Goal: Task Accomplishment & Management: Use online tool/utility

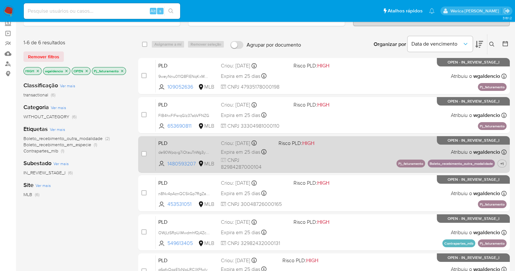
scroll to position [81, 0]
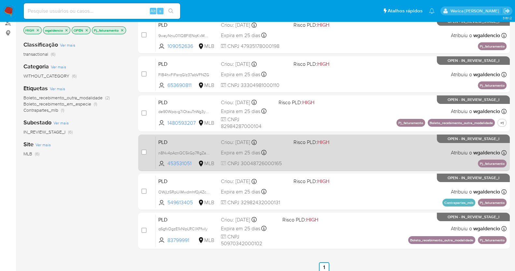
click at [361, 140] on span "Risco PLD: HIGH" at bounding box center [327, 142] width 67 height 8
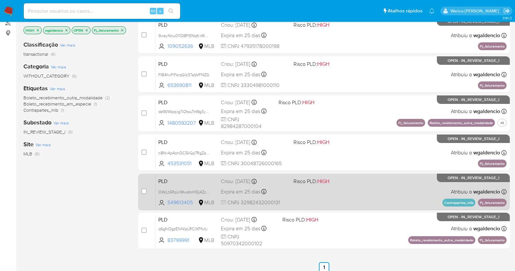
scroll to position [0, 0]
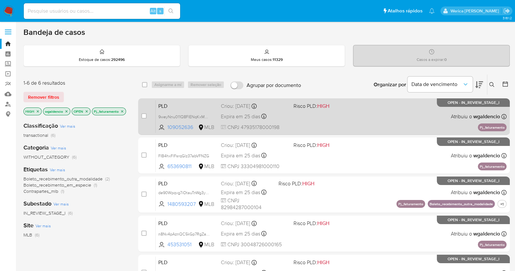
click at [328, 117] on div "PLD 9weyNnu011Q8FlENqKxMB3Fh 109052636 MLB Risco PLD: HIGH Criou: 12/09/2025 Cr…" at bounding box center [331, 116] width 351 height 33
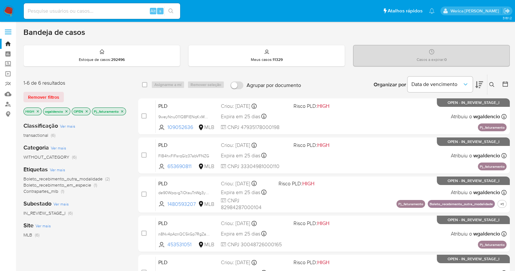
click at [124, 112] on p "Pj_faturamento" at bounding box center [109, 111] width 34 height 7
click at [121, 110] on icon "close-filter" at bounding box center [122, 111] width 2 height 2
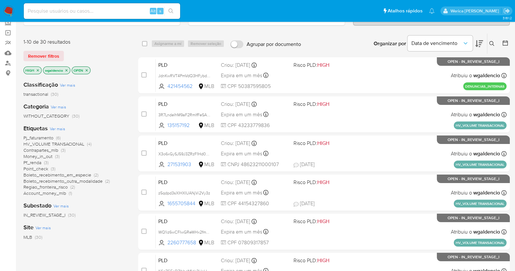
scroll to position [81, 0]
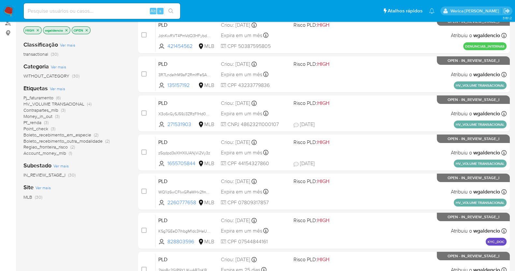
click at [41, 128] on span "Point_check" at bounding box center [35, 128] width 25 height 7
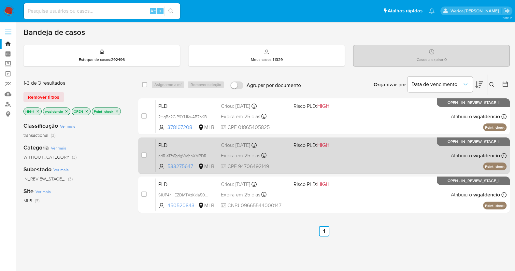
click at [368, 154] on div "PLD ndRieTfhTgdgVVfnnXMPDRh9 533275647 MLB Risco PLD: HIGH Criou: 12/09/2025 Cr…" at bounding box center [331, 155] width 351 height 33
click at [378, 154] on div "PLD ndRieTfhTgdgVVfnnXMPDRh9 533275647 MLB Risco PLD: HIGH Criou: 12/09/2025 Cr…" at bounding box center [331, 155] width 351 height 33
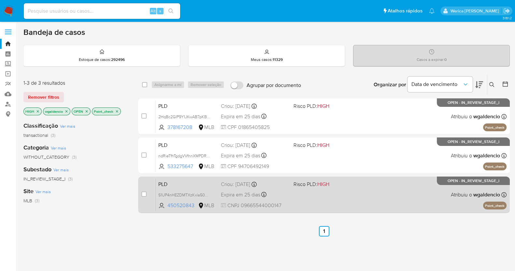
click at [382, 196] on div "PLD S1UP4nHEZDMTXzKxla50oyLB 450520843 MLB Risco PLD: HIGH Criou: 12/09/2025 Cr…" at bounding box center [331, 194] width 351 height 33
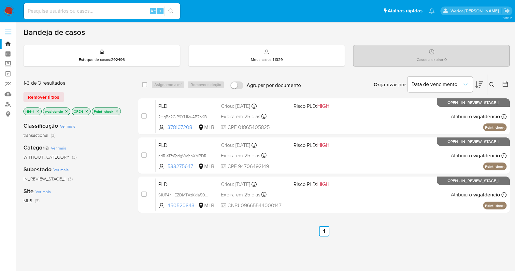
click at [119, 111] on p "Point_check" at bounding box center [106, 111] width 28 height 7
click at [116, 109] on icon "close-filter" at bounding box center [117, 111] width 4 height 4
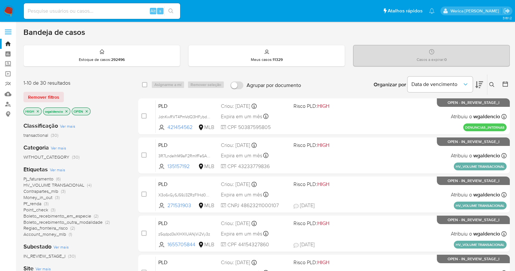
click at [35, 111] on p "HIGH" at bounding box center [33, 111] width 18 height 7
click at [39, 108] on div "HIGH" at bounding box center [32, 112] width 18 height 8
click at [37, 112] on icon "close-filter" at bounding box center [38, 111] width 4 height 4
click at [44, 183] on span "Pj_faturamento" at bounding box center [38, 185] width 30 height 7
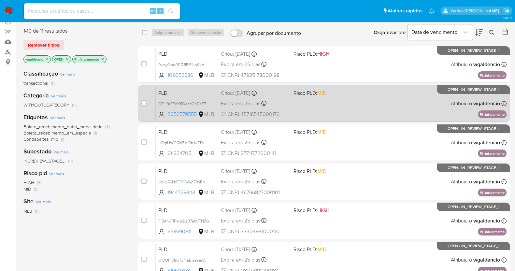
scroll to position [40, 0]
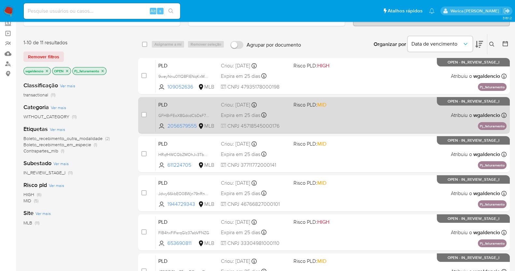
click at [368, 116] on div "PLD GFHBrFEoX8GdcdCbDsF71CI6 2056579555 MLB Risco PLD: MID Criou: 12/09/2025 Cr…" at bounding box center [331, 115] width 351 height 33
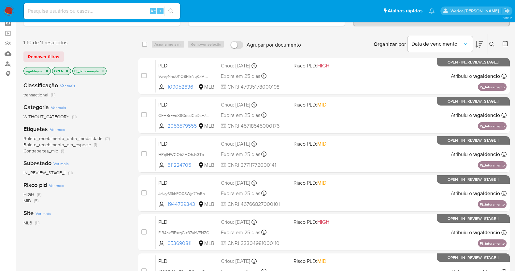
click at [102, 70] on icon "close-filter" at bounding box center [103, 71] width 4 height 4
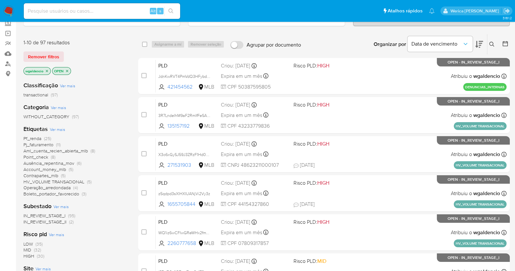
click at [38, 137] on span "Pf_renda" at bounding box center [32, 138] width 18 height 7
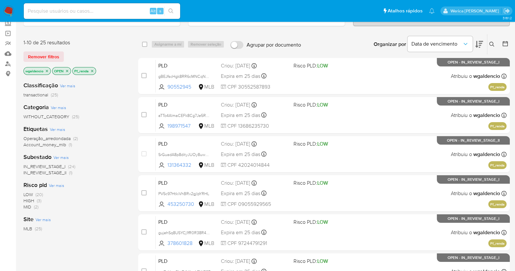
click at [33, 204] on span "MID (2)" at bounding box center [30, 207] width 15 height 6
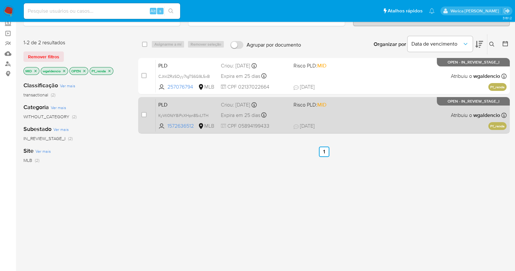
click at [352, 120] on div "PLD KyVtI0fdY8iPcXHpn8SvL1TH 1572636512 MLB Risco PLD: MID Criou: 12/09/2025 Cr…" at bounding box center [331, 115] width 351 height 33
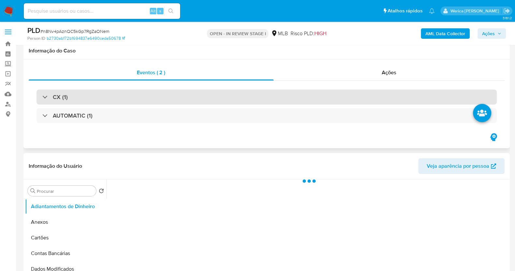
select select "10"
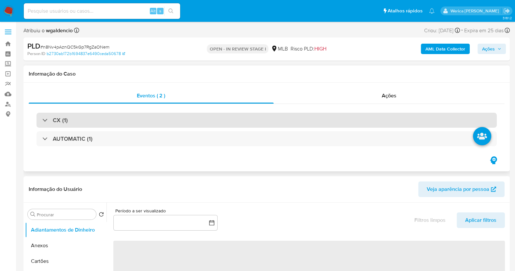
click at [75, 120] on div "CX (1)" at bounding box center [266, 120] width 460 height 15
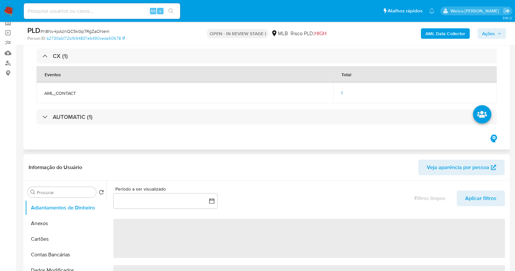
scroll to position [81, 0]
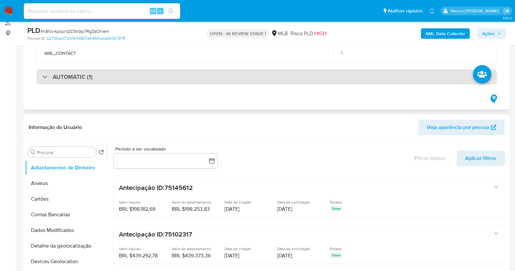
click at [127, 73] on div "AUTOMATIC (1)" at bounding box center [266, 76] width 460 height 15
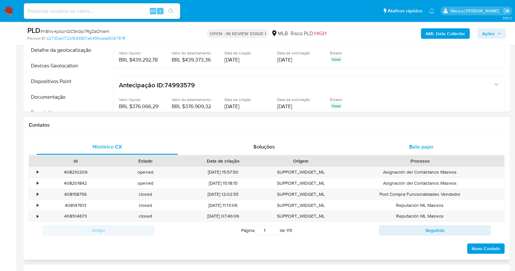
click at [407, 147] on div "Bate-papo" at bounding box center [421, 147] width 141 height 16
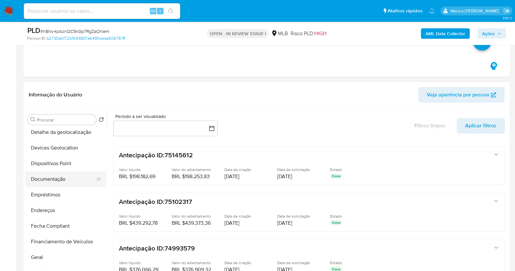
click at [60, 177] on button "Documentação" at bounding box center [63, 179] width 76 height 16
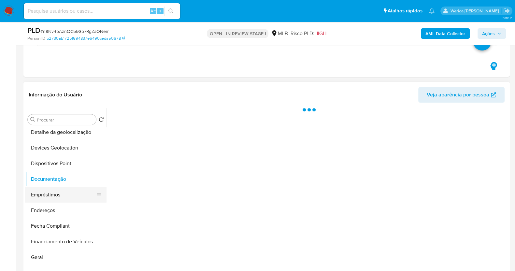
click at [64, 195] on button "Empréstimos" at bounding box center [63, 195] width 76 height 16
click at [66, 176] on button "Documentação" at bounding box center [63, 179] width 76 height 16
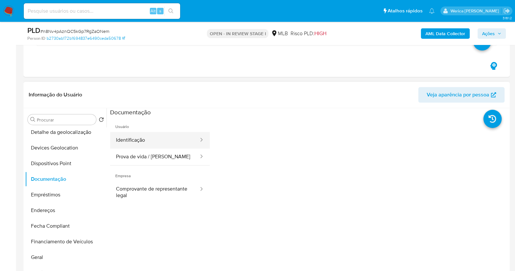
drag, startPoint x: 160, startPoint y: 130, endPoint x: 160, endPoint y: 134, distance: 4.3
click at [160, 131] on li "Usuário Identificação Prova de vida / Selfie" at bounding box center [160, 140] width 100 height 49
click at [160, 136] on button "Identificação" at bounding box center [154, 140] width 89 height 17
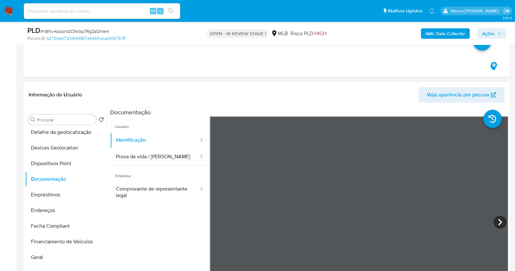
scroll to position [40, 0]
click at [158, 167] on span "Empresa" at bounding box center [160, 174] width 100 height 16
click at [154, 158] on button "Prova de vida / Selfie" at bounding box center [154, 157] width 89 height 17
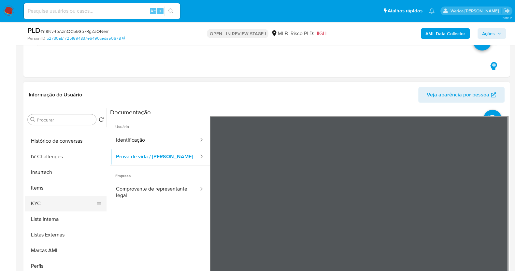
click at [48, 206] on button "KYC" at bounding box center [63, 204] width 76 height 16
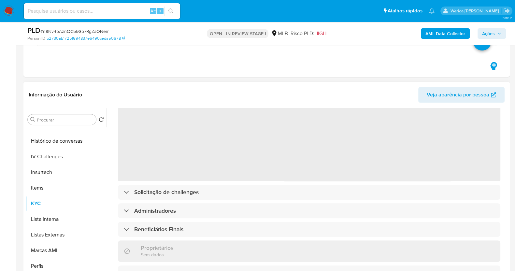
scroll to position [0, 0]
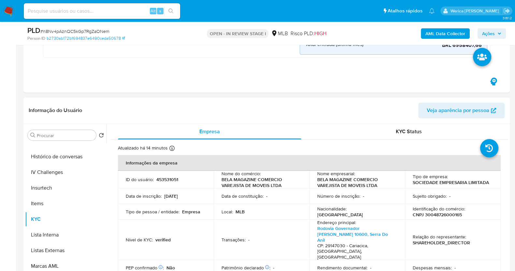
click at [168, 180] on p "453531051" at bounding box center [167, 180] width 22 height 6
copy p "453531051"
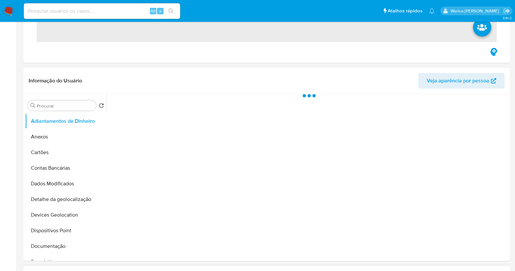
scroll to position [163, 0]
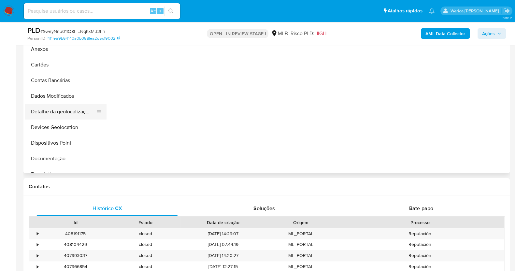
click at [52, 111] on button "Detalhe da geolocalização" at bounding box center [63, 112] width 76 height 16
select select "10"
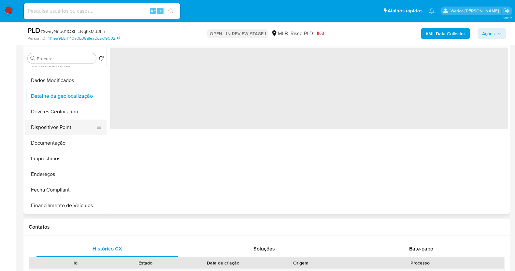
scroll to position [81, 0]
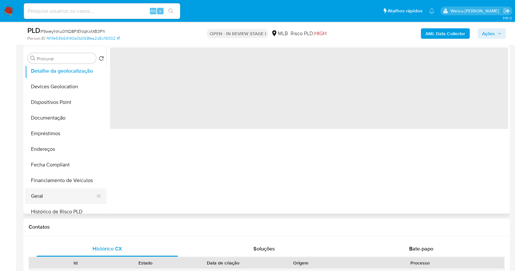
click at [55, 197] on button "Geral" at bounding box center [63, 196] width 76 height 16
click at [178, 162] on div "‌" at bounding box center [308, 130] width 402 height 167
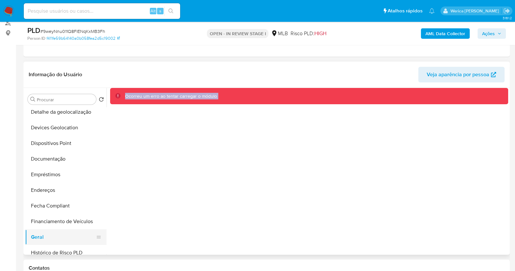
click at [45, 238] on button "Geral" at bounding box center [63, 237] width 76 height 16
click at [47, 221] on button "Financiamento de Veículos" at bounding box center [63, 222] width 76 height 16
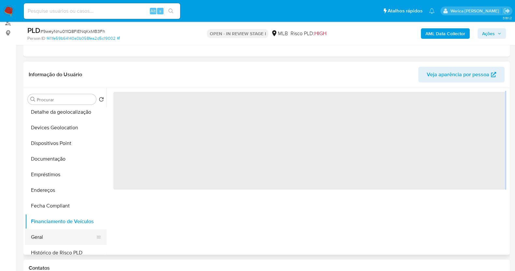
click at [47, 229] on button "Geral" at bounding box center [63, 237] width 76 height 16
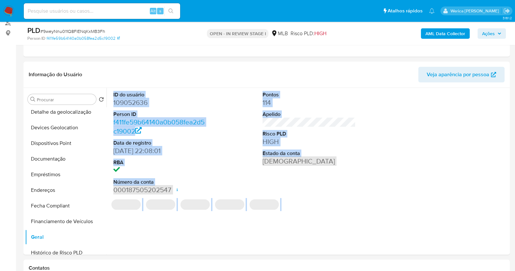
click at [354, 139] on dd "HIGH" at bounding box center [309, 141] width 93 height 9
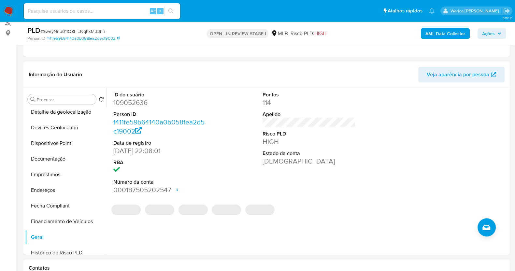
click at [339, 108] on dl "Pontos 114 Apelido Risco PLD HIGH Estado da conta Ativa" at bounding box center [309, 128] width 93 height 75
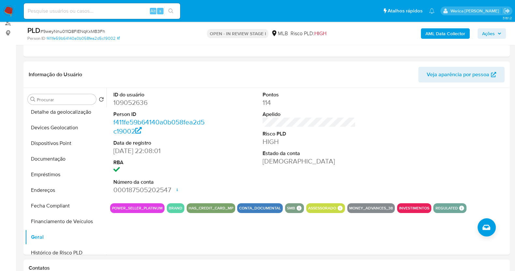
click at [122, 105] on dd "109052636" at bounding box center [159, 102] width 93 height 9
copy dd "109052636"
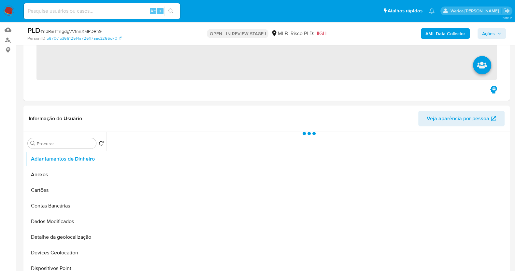
scroll to position [81, 0]
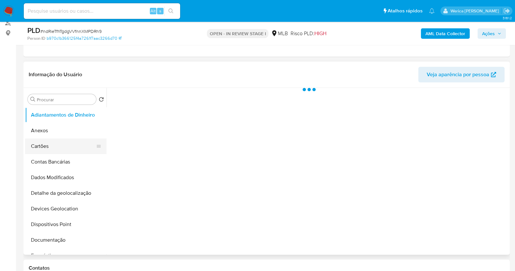
select select "10"
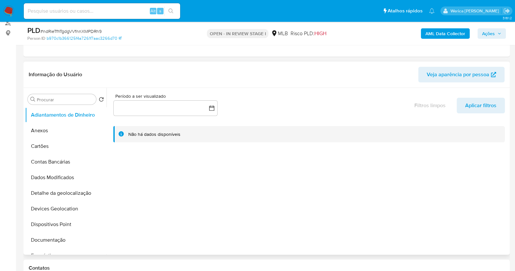
scroll to position [122, 0]
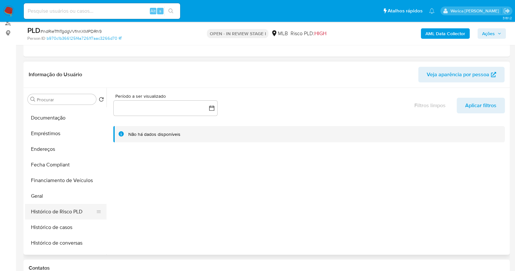
click at [52, 205] on button "Histórico de Risco PLD" at bounding box center [63, 212] width 76 height 16
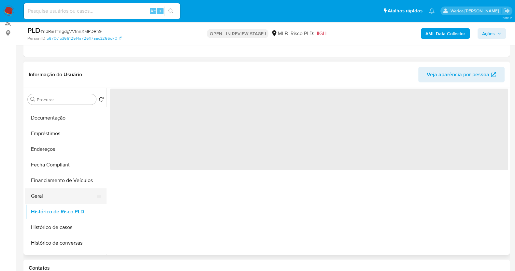
click at [50, 198] on button "Geral" at bounding box center [63, 196] width 76 height 16
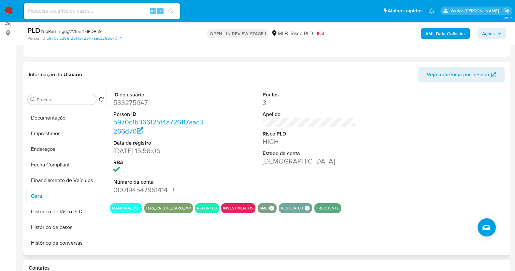
click at [117, 102] on dd "533275647" at bounding box center [159, 102] width 93 height 9
copy dd "533275647"
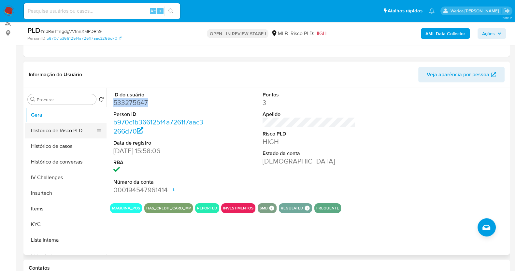
click at [58, 136] on button "Histórico de Risco PLD" at bounding box center [63, 131] width 76 height 16
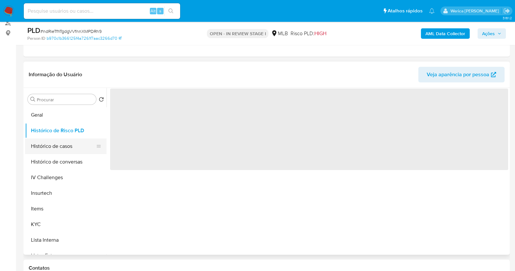
click at [58, 152] on button "Histórico de casos" at bounding box center [63, 146] width 76 height 16
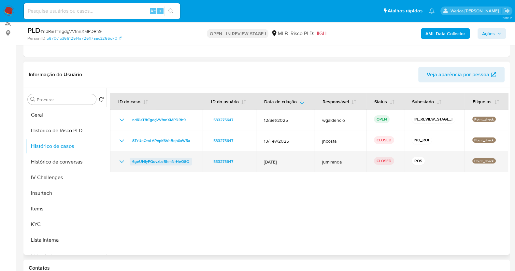
click at [161, 161] on span "6geUNlyFQuvzLeBhmNrHeO8O" at bounding box center [160, 162] width 57 height 8
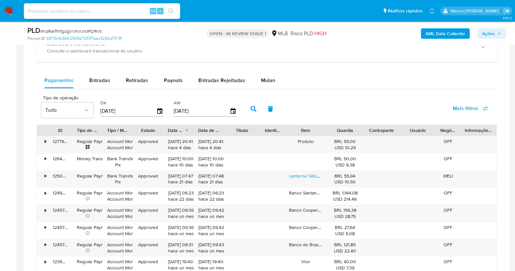
scroll to position [529, 0]
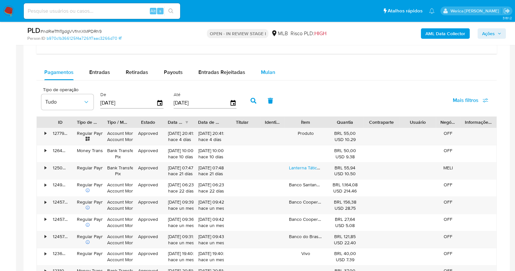
click at [267, 65] on div "Mulan" at bounding box center [268, 73] width 14 height 16
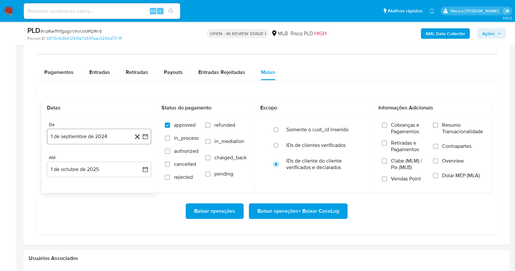
click at [112, 141] on button "1 de septiembre de 2024" at bounding box center [99, 137] width 104 height 16
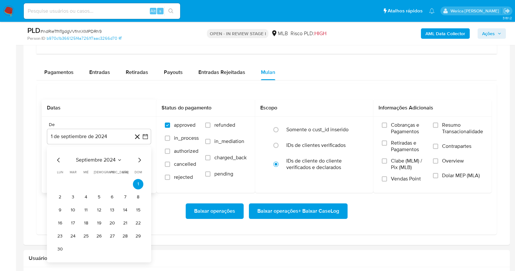
click at [111, 157] on span "septiembre 2024" at bounding box center [96, 160] width 40 height 7
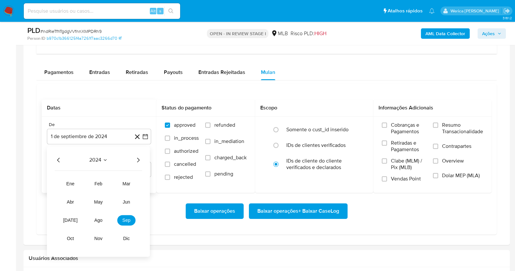
click at [138, 158] on icon "Año siguiente" at bounding box center [138, 160] width 8 height 8
click at [103, 221] on button "ago" at bounding box center [98, 220] width 18 height 10
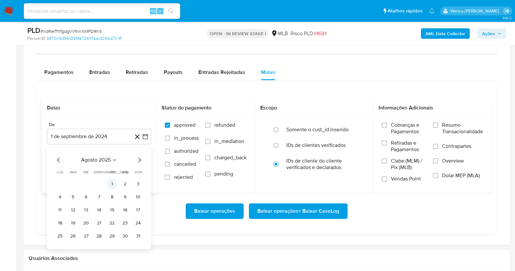
click at [110, 183] on button "1" at bounding box center [112, 184] width 10 height 10
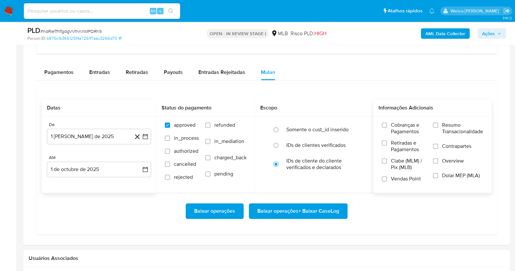
click at [408, 164] on span "Clabe (MLM) / Pix (MLB)" at bounding box center [409, 164] width 36 height 13
click at [387, 164] on input "Clabe (MLM) / Pix (MLB)" at bounding box center [384, 160] width 5 height 5
click at [406, 176] on span "Vendas Point" at bounding box center [406, 179] width 30 height 7
click at [387, 176] on input "Vendas Point" at bounding box center [384, 178] width 5 height 5
click at [448, 172] on span "Dolar MEP (MLA)" at bounding box center [461, 175] width 38 height 7
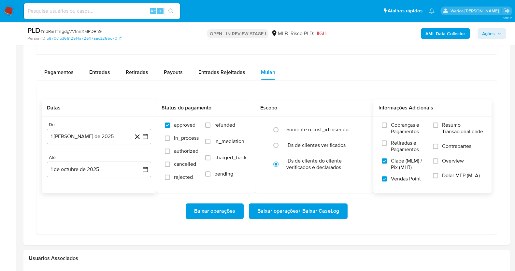
click at [438, 173] on input "Dolar MEP (MLA)" at bounding box center [435, 175] width 5 height 5
click at [439, 178] on label "Dolar MEP (MLA)" at bounding box center [458, 179] width 50 height 15
click at [438, 178] on input "Dolar MEP (MLA)" at bounding box center [435, 175] width 5 height 5
click at [444, 149] on label "Contrapartes" at bounding box center [458, 150] width 50 height 15
click at [438, 149] on input "Contrapartes" at bounding box center [435, 146] width 5 height 5
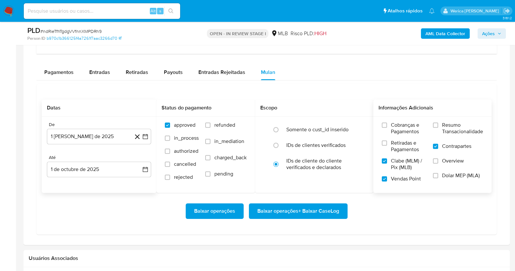
click at [446, 163] on span "Overview" at bounding box center [453, 161] width 22 height 7
click at [438, 163] on input "Overview" at bounding box center [435, 160] width 5 height 5
click at [445, 175] on span "Dolar MEP (MLA)" at bounding box center [461, 175] width 38 height 7
click at [438, 175] on input "Dolar MEP (MLA)" at bounding box center [435, 175] width 5 height 5
click at [443, 131] on span "Resumo Transacionalidade" at bounding box center [462, 128] width 41 height 13
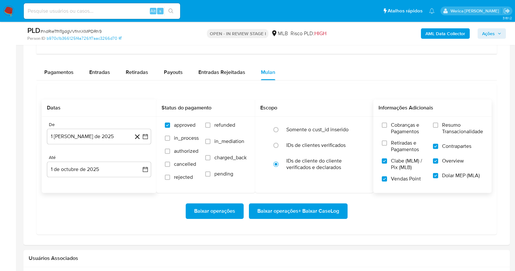
click at [438, 128] on input "Resumo Transacionalidade" at bounding box center [435, 125] width 5 height 5
click at [386, 138] on label "Cobranças e Pagamentos" at bounding box center [404, 131] width 45 height 18
click at [386, 128] on input "Cobranças e Pagamentos" at bounding box center [384, 125] width 5 height 5
click at [401, 151] on span "Retiradas e Pagamentos" at bounding box center [409, 146] width 36 height 13
click at [387, 146] on input "Retiradas e Pagamentos" at bounding box center [384, 142] width 5 height 5
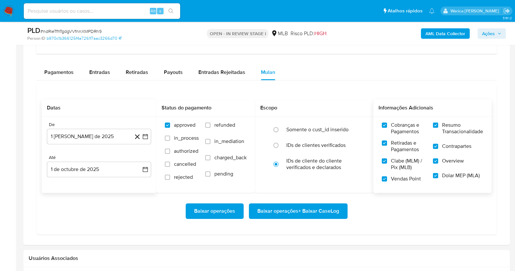
click at [340, 212] on button "Baixar operações + Baixar CaseLog" at bounding box center [298, 211] width 99 height 16
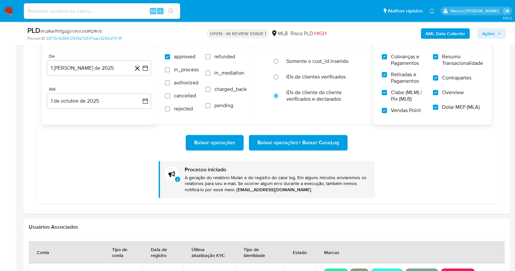
scroll to position [435, 0]
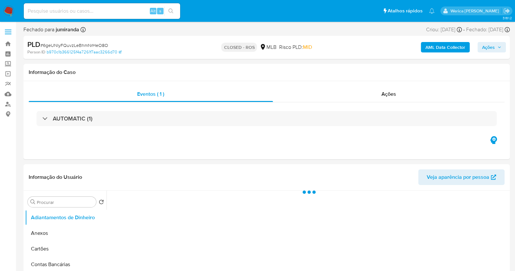
select select "10"
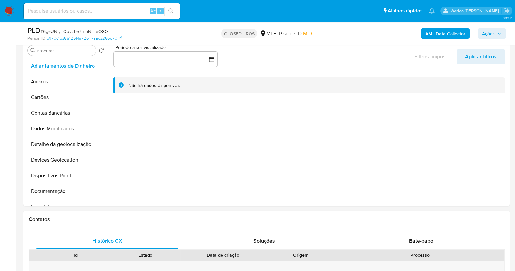
scroll to position [163, 0]
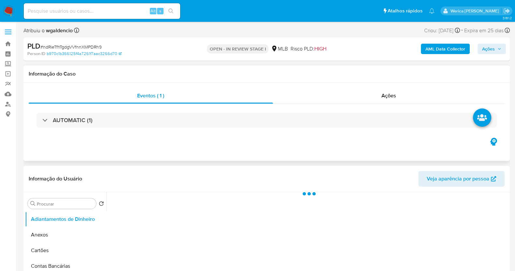
select select "10"
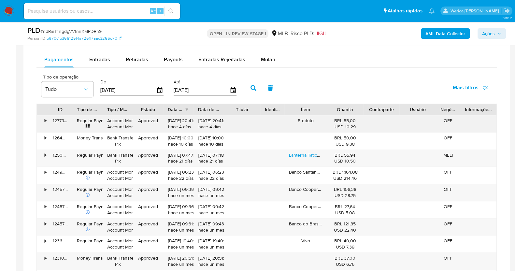
scroll to position [529, 0]
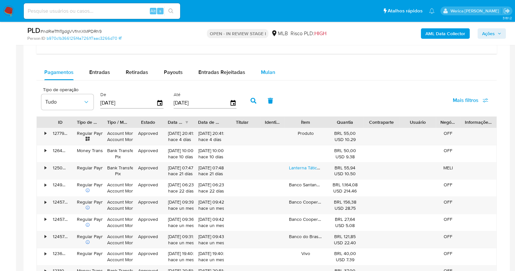
click at [272, 70] on span "Mulan" at bounding box center [268, 71] width 14 height 7
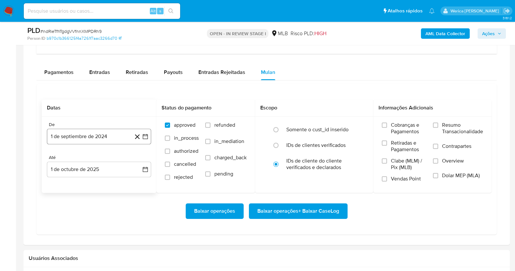
click at [78, 142] on button "1 de septiembre de 2024" at bounding box center [99, 137] width 104 height 16
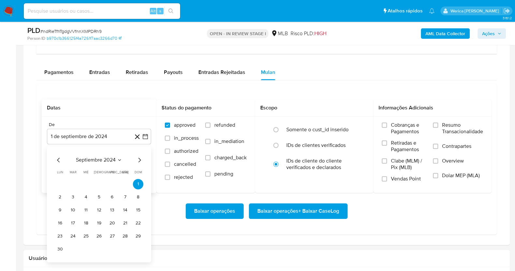
click at [104, 160] on span "septiembre 2024" at bounding box center [96, 160] width 40 height 7
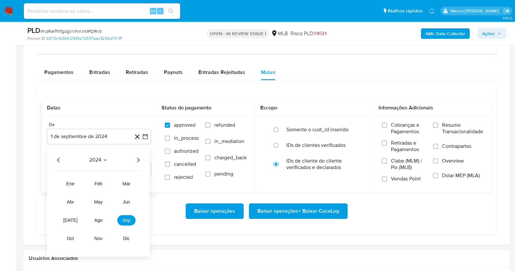
click at [137, 156] on icon "Año siguiente" at bounding box center [138, 160] width 8 height 8
click at [103, 224] on button "ago" at bounding box center [98, 220] width 18 height 10
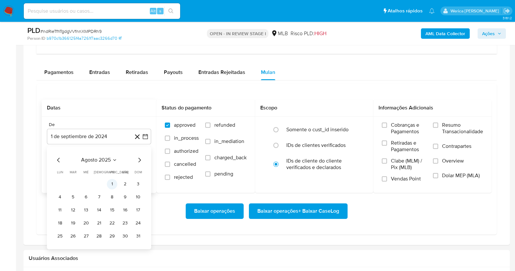
click at [112, 182] on button "1" at bounding box center [112, 184] width 10 height 10
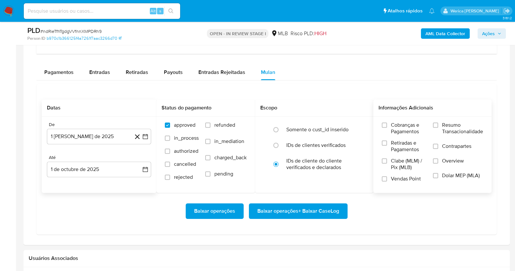
click at [407, 133] on span "Cobranças e Pagamentos" at bounding box center [409, 128] width 36 height 13
click at [387, 128] on input "Cobranças e Pagamentos" at bounding box center [384, 125] width 5 height 5
click at [405, 151] on span "Retiradas e Pagamentos" at bounding box center [409, 146] width 36 height 13
click at [387, 146] on input "Retiradas e Pagamentos" at bounding box center [384, 142] width 5 height 5
click at [401, 168] on span "Clabe (MLM) / Pix (MLB)" at bounding box center [409, 164] width 36 height 13
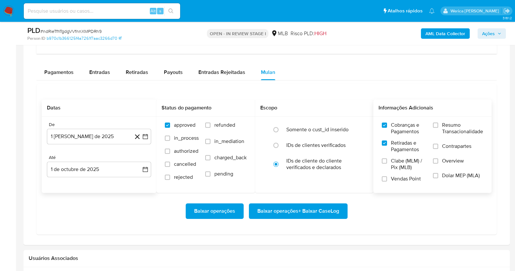
click at [387, 164] on input "Clabe (MLM) / Pix (MLB)" at bounding box center [384, 160] width 5 height 5
click at [401, 176] on span "Vendas Point" at bounding box center [406, 179] width 30 height 7
click at [387, 176] on input "Vendas Point" at bounding box center [384, 178] width 5 height 5
click at [428, 177] on div "Cobranças e Pagamentos Retiradas e Pagamentos Clabe (MLM) / Pix (MLB) Vendas Po…" at bounding box center [433, 154] width 108 height 65
click at [430, 161] on div "Cobranças e Pagamentos Retiradas e Pagamentos Clabe (MLM) / Pix (MLB) Vendas Po…" at bounding box center [433, 154] width 108 height 65
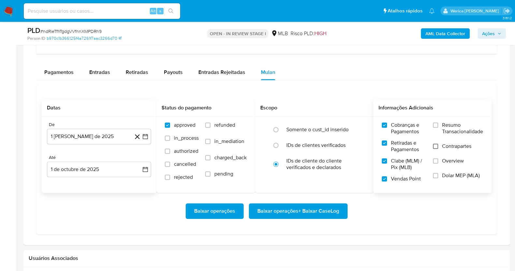
drag, startPoint x: 430, startPoint y: 142, endPoint x: 437, endPoint y: 146, distance: 7.8
click at [432, 142] on div "Cobranças e Pagamentos Retiradas e Pagamentos Clabe (MLM) / Pix (MLB) Vendas Po…" at bounding box center [433, 154] width 108 height 65
click at [440, 148] on label "Contrapartes" at bounding box center [458, 150] width 50 height 15
click at [438, 170] on label "Overview" at bounding box center [458, 165] width 50 height 15
click at [438, 164] on input "Overview" at bounding box center [435, 160] width 5 height 5
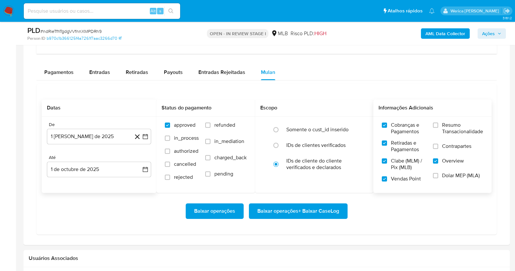
click at [440, 178] on label "Dolar MEP (MLA)" at bounding box center [458, 179] width 50 height 15
click at [438, 178] on input "Dolar MEP (MLA)" at bounding box center [435, 175] width 5 height 5
click at [446, 151] on label "Contrapartes" at bounding box center [458, 150] width 50 height 15
click at [438, 149] on input "Contrapartes" at bounding box center [435, 146] width 5 height 5
click at [447, 126] on span "Resumo Transacionalidade" at bounding box center [462, 128] width 41 height 13
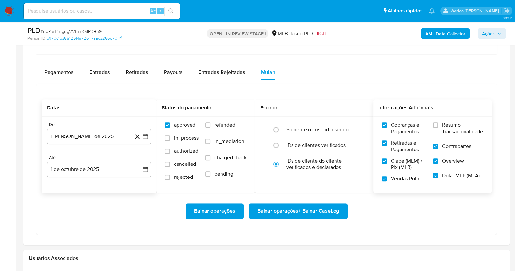
click at [438, 126] on input "Resumo Transacionalidade" at bounding box center [435, 125] width 5 height 5
click at [317, 213] on span "Baixar operações + Baixar CaseLog" at bounding box center [298, 211] width 82 height 14
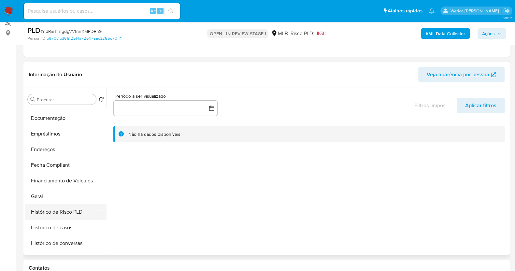
scroll to position [203, 0]
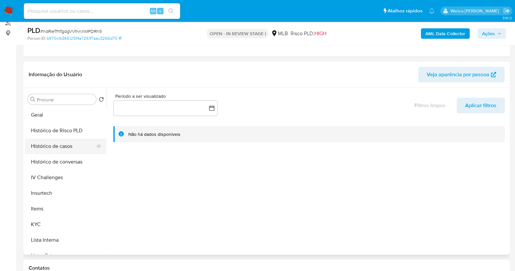
click at [69, 144] on button "Histórico de casos" at bounding box center [63, 146] width 76 height 16
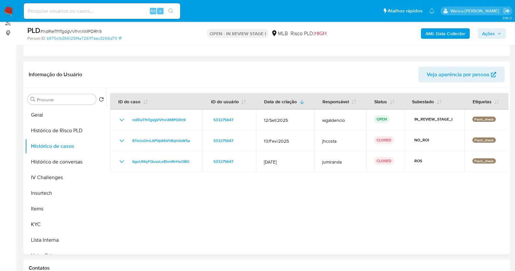
scroll to position [122, 0]
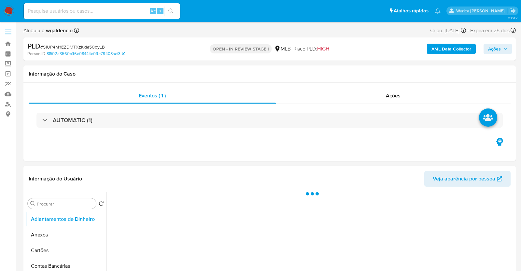
select select "10"
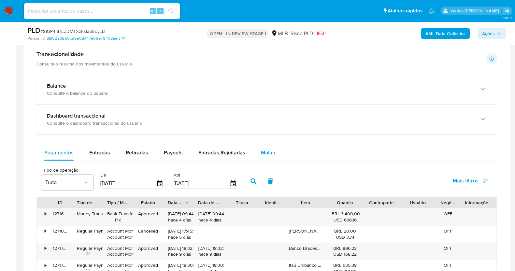
scroll to position [448, 0]
click at [271, 155] on span "Mulan" at bounding box center [268, 153] width 14 height 7
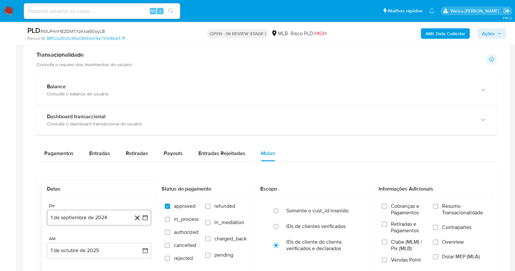
click at [89, 223] on button "1 de septiembre de 2024" at bounding box center [99, 218] width 104 height 16
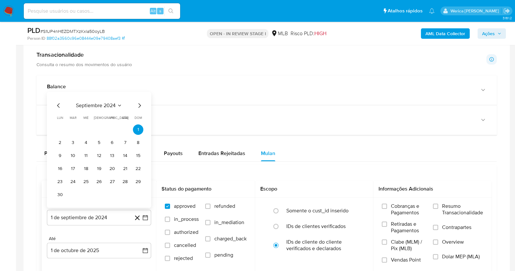
click at [117, 102] on button "septiembre 2024" at bounding box center [99, 105] width 46 height 7
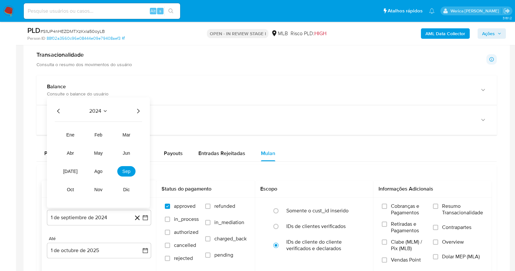
click at [137, 110] on icon "Año siguiente" at bounding box center [138, 111] width 8 height 8
click at [103, 166] on button "ago" at bounding box center [98, 171] width 18 height 10
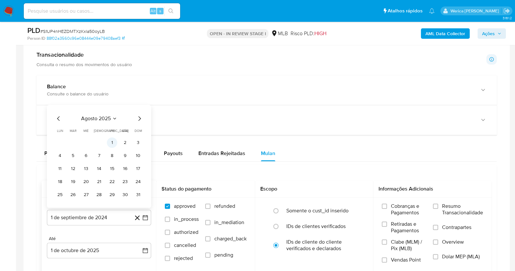
click at [109, 144] on button "1" at bounding box center [112, 143] width 10 height 10
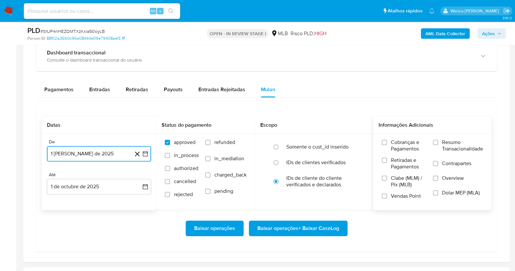
scroll to position [529, 0]
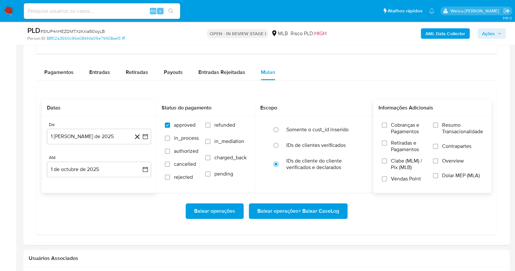
click at [416, 128] on span "Cobranças e Pagamentos" at bounding box center [409, 128] width 36 height 13
click at [387, 128] on input "Cobranças e Pagamentos" at bounding box center [384, 125] width 5 height 5
click at [408, 149] on span "Retiradas e Pagamentos" at bounding box center [409, 146] width 36 height 13
click at [387, 146] on input "Retiradas e Pagamentos" at bounding box center [384, 142] width 5 height 5
click at [406, 161] on span "Clabe (MLM) / Pix (MLB)" at bounding box center [409, 164] width 36 height 13
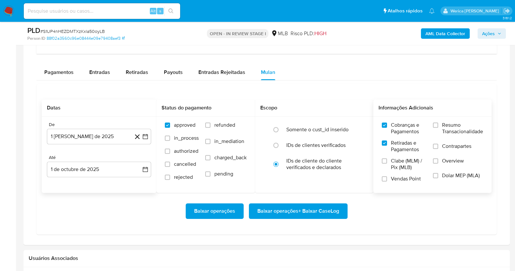
click at [387, 161] on input "Clabe (MLM) / Pix (MLB)" at bounding box center [384, 160] width 5 height 5
click at [406, 176] on span "Vendas Point" at bounding box center [406, 179] width 30 height 7
click at [387, 176] on input "Vendas Point" at bounding box center [384, 178] width 5 height 5
click at [451, 177] on span "Dolar MEP (MLA)" at bounding box center [461, 175] width 38 height 7
click at [438, 177] on input "Dolar MEP (MLA)" at bounding box center [435, 175] width 5 height 5
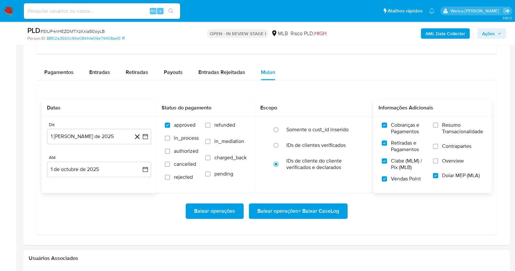
click at [450, 162] on span "Overview" at bounding box center [453, 161] width 22 height 7
click at [438, 162] on input "Overview" at bounding box center [435, 160] width 5 height 5
click at [447, 146] on span "Contrapartes" at bounding box center [456, 146] width 29 height 7
click at [438, 146] on input "Contrapartes" at bounding box center [435, 146] width 5 height 5
click at [443, 129] on span "Resumo Transacionalidade" at bounding box center [462, 128] width 41 height 13
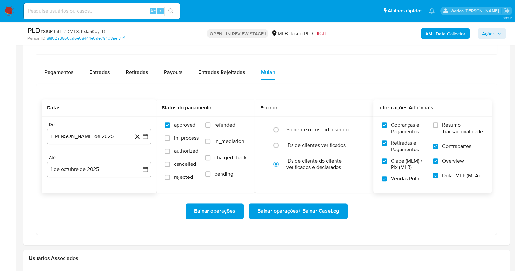
click at [438, 128] on input "Resumo Transacionalidade" at bounding box center [435, 125] width 5 height 5
click at [335, 206] on span "Baixar operações + Baixar CaseLog" at bounding box center [298, 211] width 82 height 14
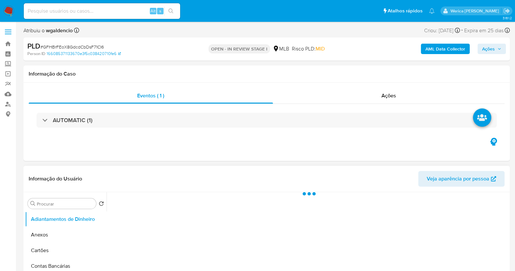
select select "10"
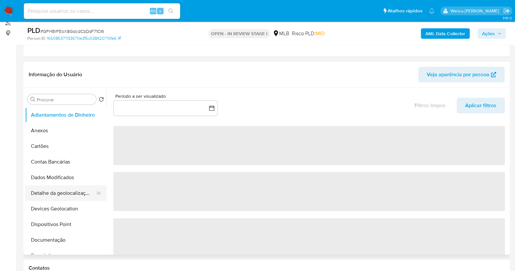
scroll to position [81, 0]
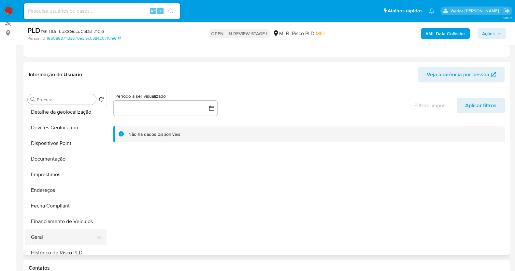
click at [69, 239] on button "Geral" at bounding box center [63, 237] width 76 height 16
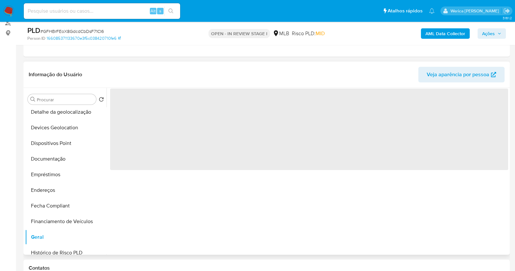
click at [214, 192] on div "‌" at bounding box center [308, 171] width 402 height 167
click at [206, 178] on div "‌" at bounding box center [308, 171] width 402 height 167
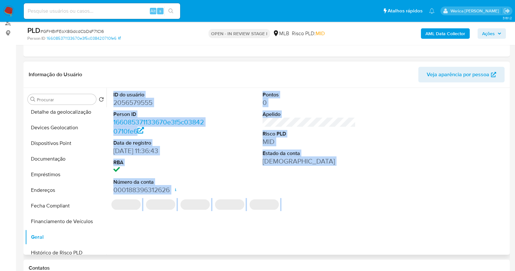
click at [167, 93] on dt "ID do usuário" at bounding box center [159, 94] width 93 height 7
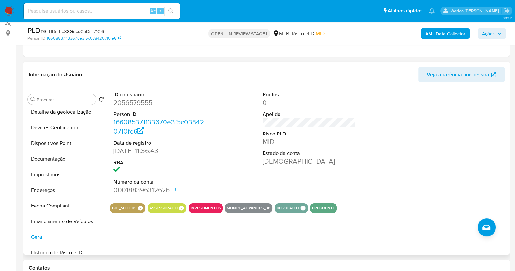
click at [149, 100] on dd "2056579555" at bounding box center [159, 102] width 93 height 9
copy dd "2056579555"
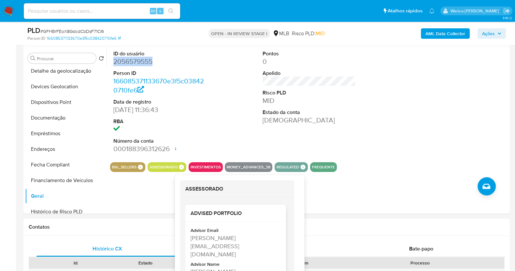
scroll to position [13, 0]
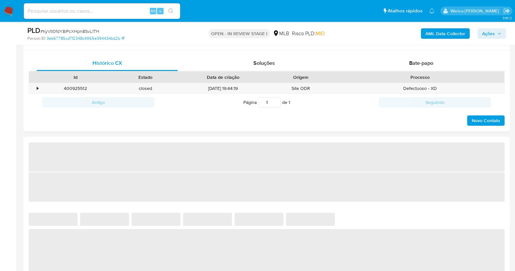
scroll to position [204, 0]
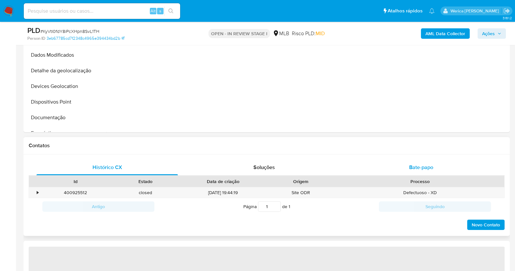
select select "10"
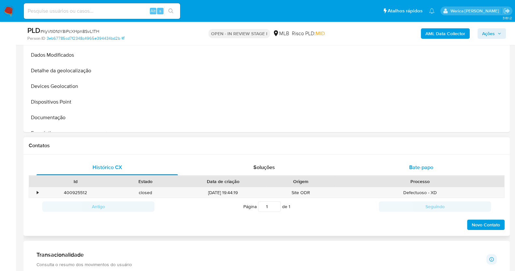
click at [408, 168] on div "Bate-papo" at bounding box center [421, 168] width 141 height 16
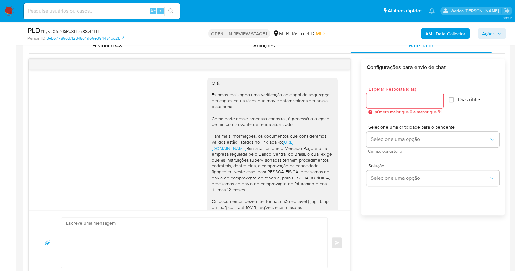
scroll to position [112, 0]
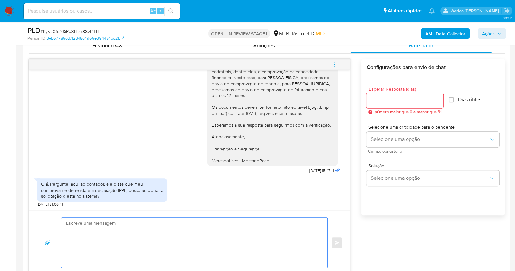
click at [119, 232] on textarea at bounding box center [192, 243] width 253 height 50
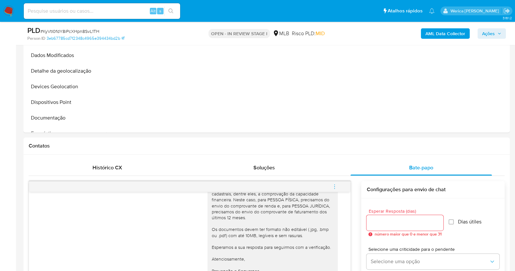
scroll to position [81, 0]
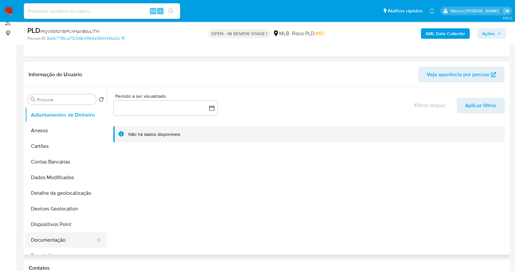
click at [67, 238] on button "Documentação" at bounding box center [63, 240] width 76 height 16
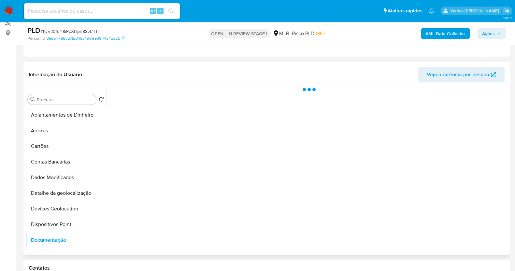
click at [158, 145] on div at bounding box center [308, 171] width 402 height 167
click at [156, 135] on div at bounding box center [308, 171] width 402 height 167
click at [156, 123] on div at bounding box center [308, 171] width 402 height 167
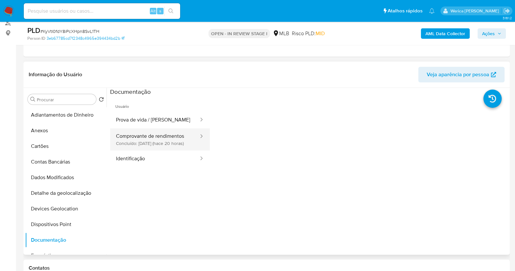
click at [166, 134] on button "Comprovante de rendimentos Concluído: [DATE] (hace 20 horas)" at bounding box center [154, 139] width 89 height 22
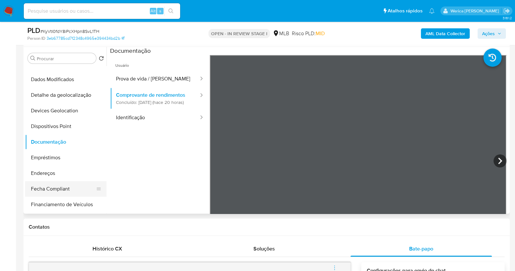
scroll to position [122, 0]
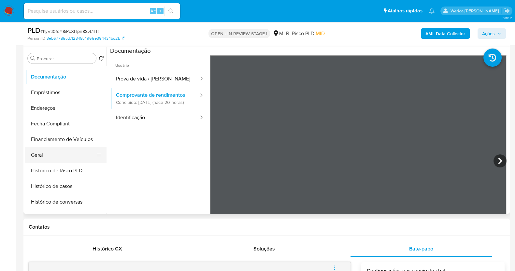
click at [60, 155] on button "Geral" at bounding box center [63, 155] width 76 height 16
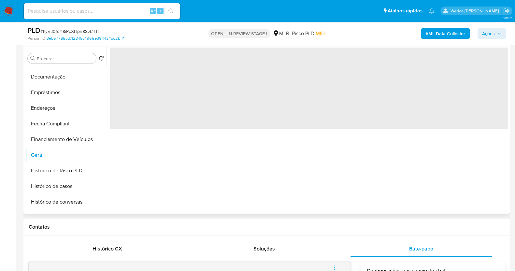
click at [151, 143] on div "‌" at bounding box center [308, 130] width 402 height 167
click at [155, 105] on span "‌" at bounding box center [309, 88] width 398 height 81
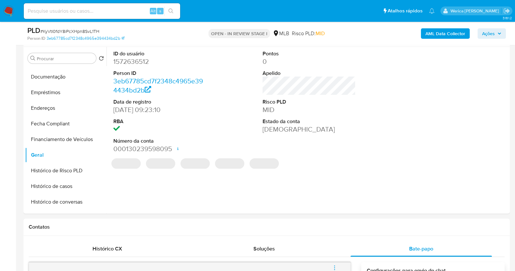
click at [134, 66] on dl "ID do usuário 1572636512 Person ID 3eb67785cd7f2348c4965e394434bd2b Data de reg…" at bounding box center [159, 102] width 93 height 104
click at [134, 63] on dd "1572636512" at bounding box center [159, 61] width 93 height 9
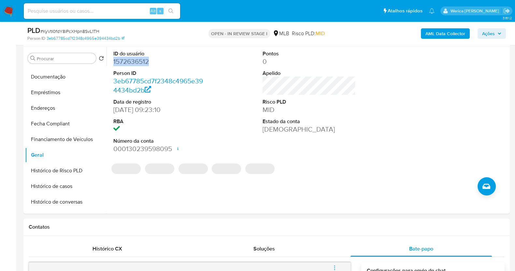
copy dd "1572636512"
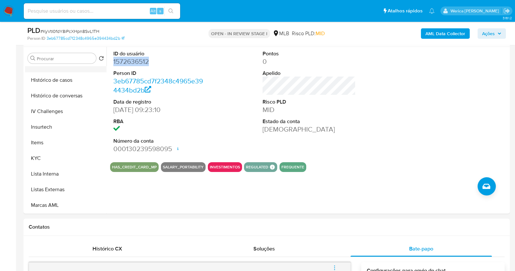
scroll to position [244, 0]
click at [61, 143] on button "KYC" at bounding box center [63, 143] width 76 height 16
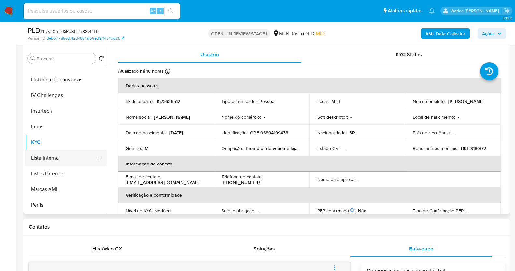
scroll to position [122, 0]
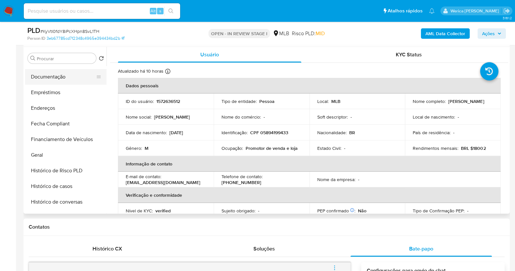
click at [53, 74] on button "Documentação" at bounding box center [63, 77] width 76 height 16
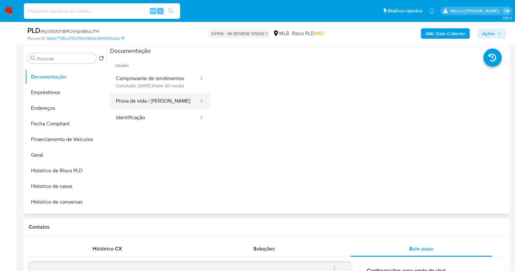
click at [175, 108] on button "Prova de vida / Selfie" at bounding box center [154, 101] width 89 height 17
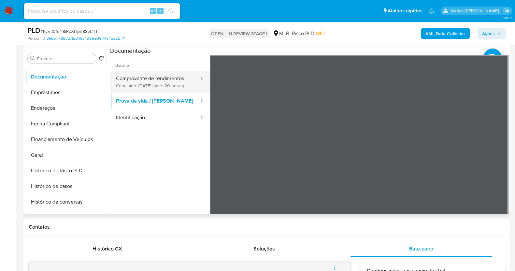
click at [180, 79] on button "Comprovante de rendimentos Concluído: 30/09/2025 (hace 20 horas)" at bounding box center [154, 82] width 89 height 22
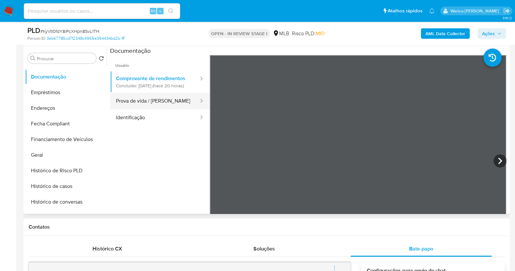
click at [163, 109] on button "Prova de vida / Selfie" at bounding box center [154, 101] width 89 height 17
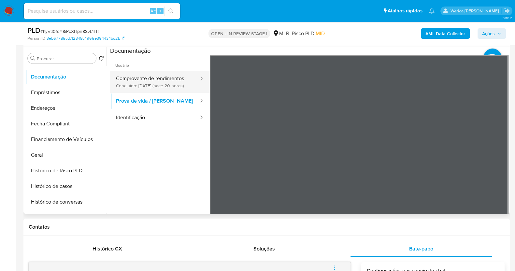
click at [153, 79] on button "Comprovante de rendimentos Concluído: 30/09/2025 (hace 20 horas)" at bounding box center [154, 82] width 89 height 22
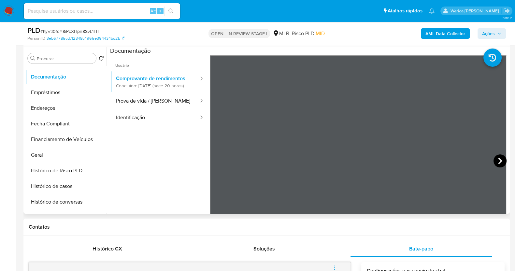
click at [499, 161] on icon at bounding box center [500, 161] width 4 height 7
click at [213, 158] on icon at bounding box center [217, 160] width 13 height 13
click at [154, 155] on ul "Usuário Comprovante de rendimentos Concluído: 30/09/2025 (hace 20 horas) Prova …" at bounding box center [160, 149] width 100 height 188
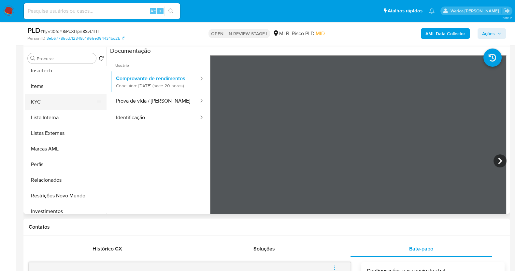
click at [60, 100] on button "KYC" at bounding box center [63, 102] width 76 height 16
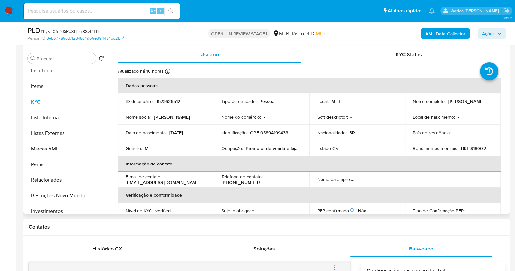
click at [248, 150] on p "Promotor de venda e loja" at bounding box center [272, 148] width 52 height 6
copy div "Ocupação : Promotor de venda e loja"
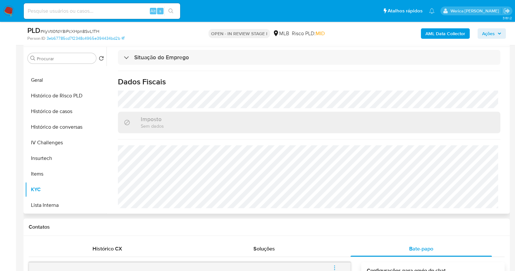
scroll to position [163, 0]
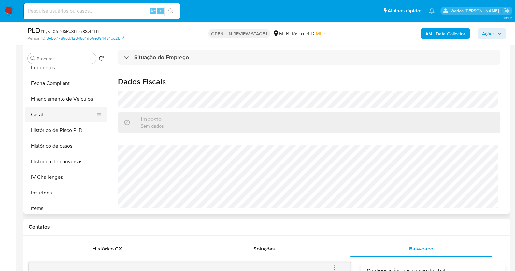
click at [53, 119] on button "Geral" at bounding box center [63, 115] width 76 height 16
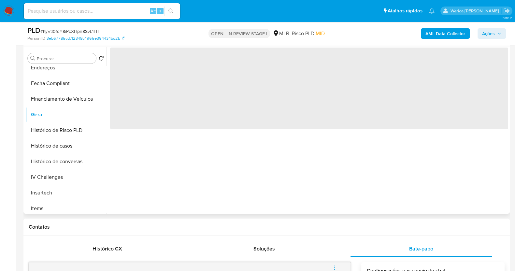
click at [333, 172] on div "‌" at bounding box center [308, 130] width 402 height 167
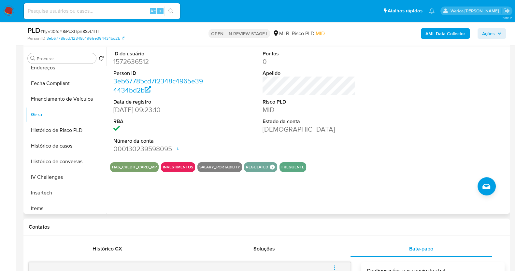
click at [393, 115] on div "ID do usuário 1572636512 Person ID 3eb67785cd7f2348c4965e394434bd2b Data de reg…" at bounding box center [309, 102] width 398 height 110
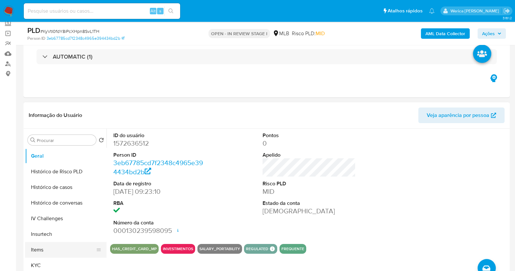
scroll to position [216, 0]
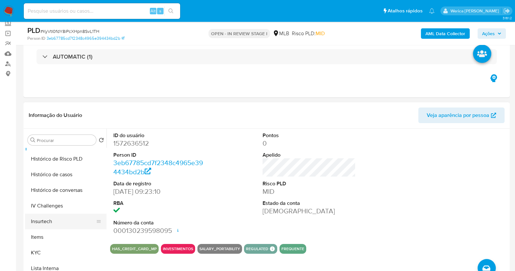
drag, startPoint x: 54, startPoint y: 249, endPoint x: 76, endPoint y: 219, distance: 37.5
click at [55, 249] on button "KYC" at bounding box center [65, 253] width 81 height 16
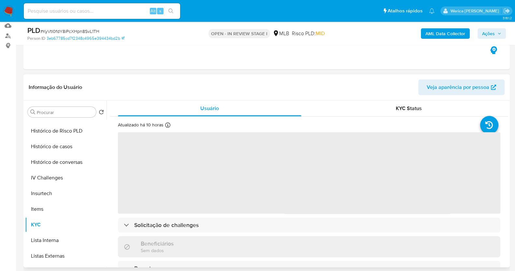
scroll to position [81, 0]
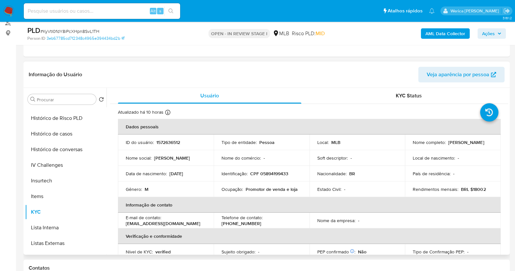
click at [452, 175] on div "País de residência : -" at bounding box center [453, 174] width 80 height 6
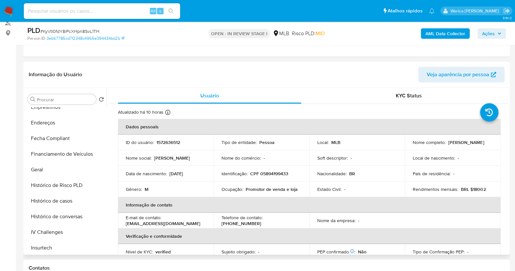
scroll to position [94, 0]
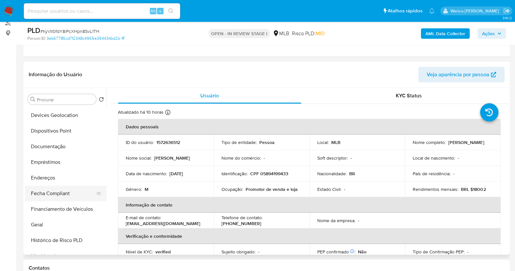
click at [66, 191] on button "Fecha Compliant" at bounding box center [63, 194] width 76 height 16
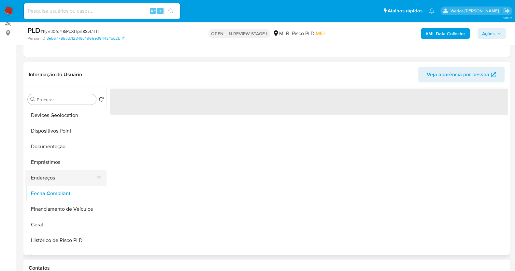
click at [53, 180] on button "Endereços" at bounding box center [63, 178] width 76 height 16
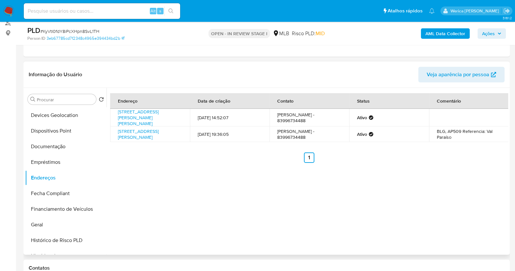
click at [391, 178] on div "Endereço Data de criação Contato Status Comentário Rua Joaquim Martins Da Silva…" at bounding box center [308, 171] width 402 height 167
click at [426, 217] on div "Endereço Data de criação Contato Status Comentário Rua Joaquim Martins Da Silva…" at bounding box center [308, 171] width 402 height 167
click at [420, 215] on div "Endereço Data de criação Contato Status Comentário Rua Joaquim Martins Da Silva…" at bounding box center [308, 171] width 402 height 167
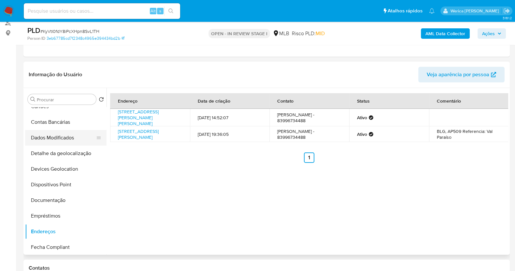
scroll to position [0, 0]
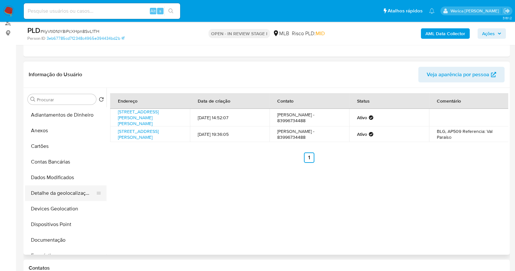
click at [68, 200] on button "Detalhe da geolocalização" at bounding box center [63, 193] width 76 height 16
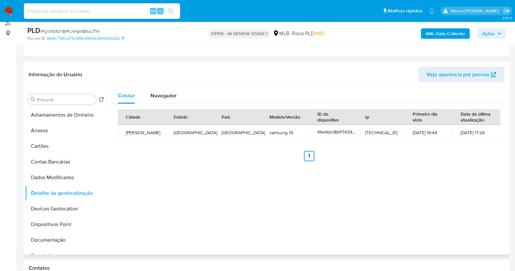
click at [423, 248] on div "Celular Navegador Cidade Estado País Modelo/Versão ID do dispositivo Ip Primeir…" at bounding box center [308, 171] width 402 height 167
click at [422, 248] on div "Celular Navegador Cidade Estado País Modelo/Versão ID do dispositivo Ip Primeir…" at bounding box center [308, 171] width 402 height 167
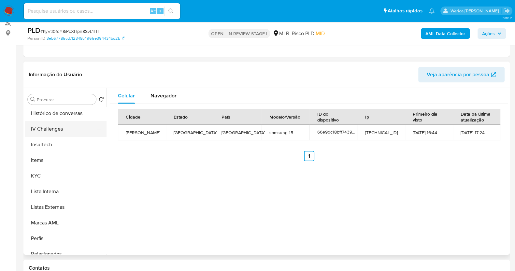
scroll to position [285, 0]
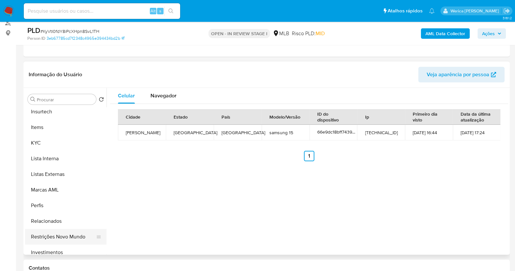
click at [52, 242] on button "Restrições Novo Mundo" at bounding box center [63, 237] width 76 height 16
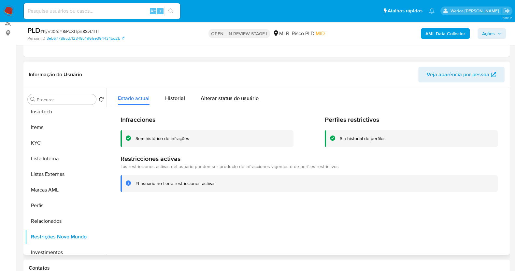
drag, startPoint x: 28, startPoint y: 4, endPoint x: 487, endPoint y: 214, distance: 504.5
click at [487, 214] on div at bounding box center [308, 171] width 402 height 167
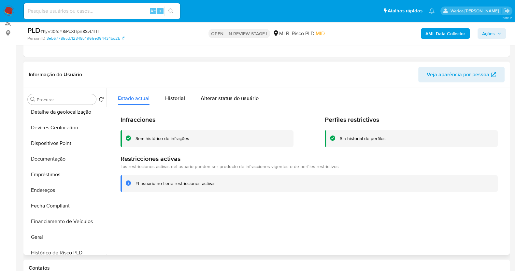
click at [71, 141] on button "Dispositivos Point" at bounding box center [65, 144] width 81 height 16
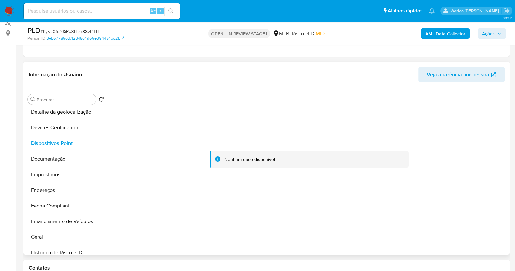
click at [459, 226] on div at bounding box center [309, 159] width 398 height 143
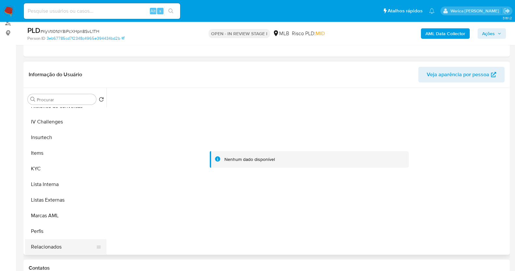
scroll to position [285, 0]
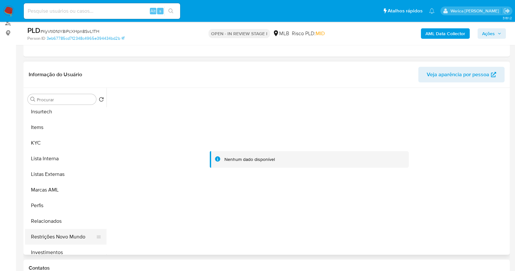
click at [60, 238] on button "Restrições Novo Mundo" at bounding box center [63, 237] width 76 height 16
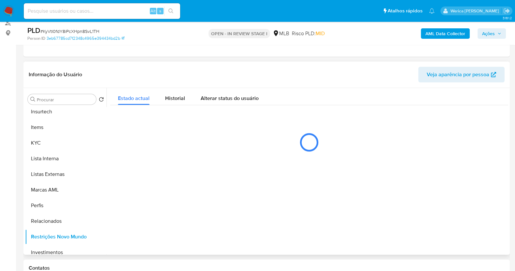
click at [143, 122] on div "Estado actual Historial Alterar status do usuário" at bounding box center [309, 123] width 398 height 71
click at [168, 97] on span "Historial" at bounding box center [175, 98] width 20 height 7
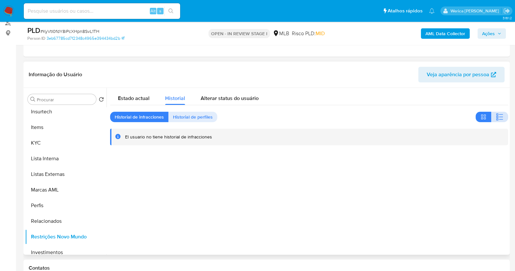
click at [496, 113] on icon "button" at bounding box center [500, 117] width 8 height 8
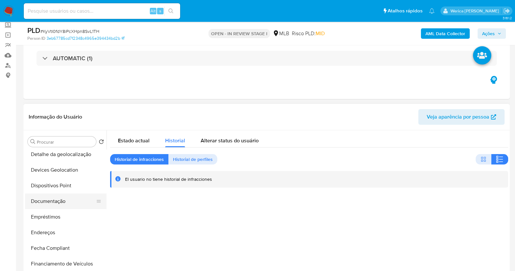
scroll to position [81, 0]
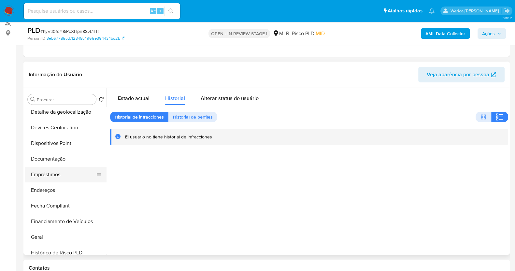
click at [72, 172] on button "Empréstimos" at bounding box center [63, 175] width 76 height 16
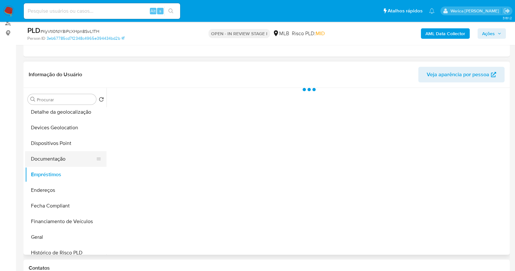
click at [68, 154] on button "Documentação" at bounding box center [63, 159] width 76 height 16
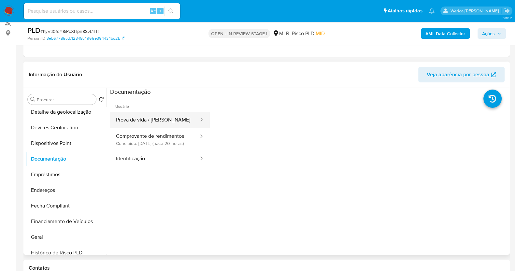
click at [173, 124] on button "Prova de vida / Selfie" at bounding box center [154, 120] width 89 height 17
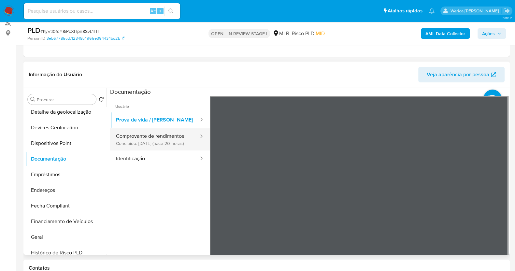
click at [179, 142] on button "Comprovante de rendimentos Concluído: 30/09/2025 (hace 20 horas)" at bounding box center [154, 139] width 89 height 22
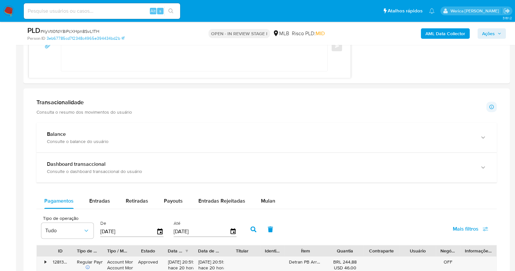
scroll to position [521, 0]
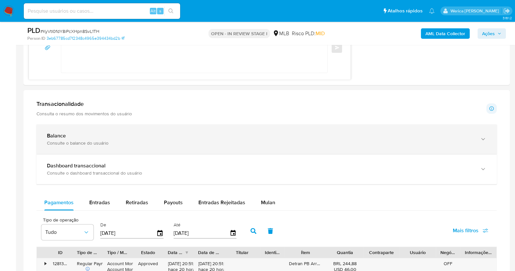
click at [109, 147] on div "Balance Consulte o balance do usuário" at bounding box center [266, 139] width 460 height 30
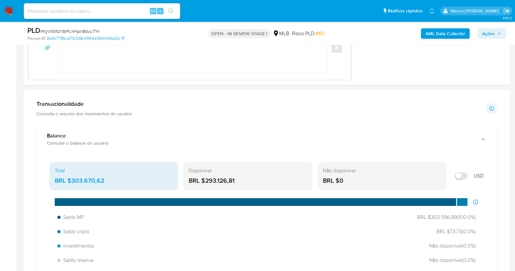
drag, startPoint x: 80, startPoint y: 178, endPoint x: 131, endPoint y: 179, distance: 50.5
click at [131, 179] on div "BRL $303.670,62" at bounding box center [114, 181] width 118 height 8
click at [321, 110] on div "Transacionalidade Consulta o resumo dos movimentos do usuário Informações trans…" at bounding box center [266, 108] width 460 height 16
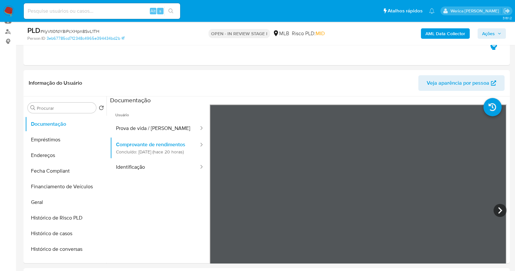
scroll to position [163, 0]
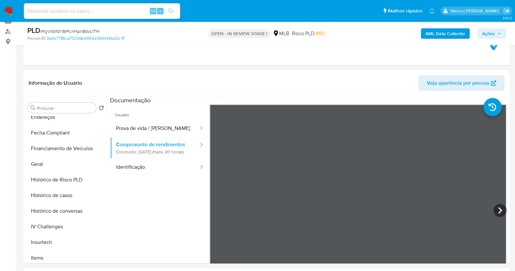
click at [80, 195] on button "Histórico de casos" at bounding box center [65, 196] width 81 height 16
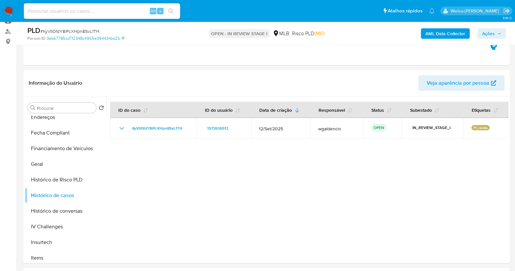
click at [451, 34] on b "AML Data Collector" at bounding box center [446, 33] width 40 height 10
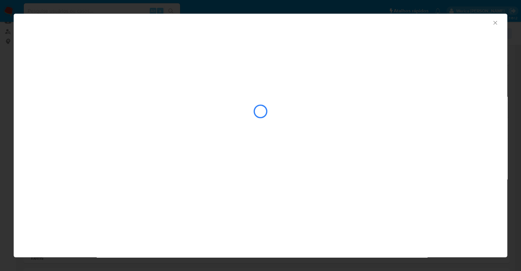
click at [201, 1] on div "AML Data Collector" at bounding box center [260, 135] width 521 height 271
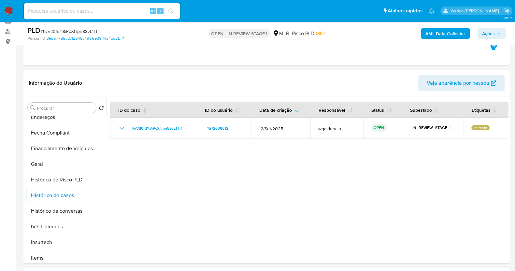
click at [455, 33] on b "AML Data Collector" at bounding box center [446, 33] width 40 height 10
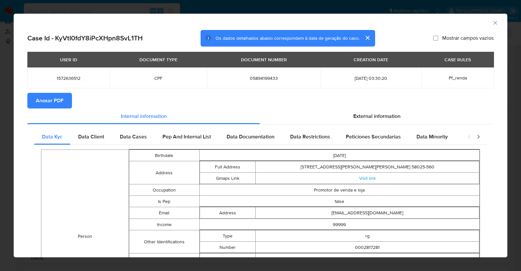
click at [60, 104] on span "Anexar PDF" at bounding box center [50, 101] width 28 height 14
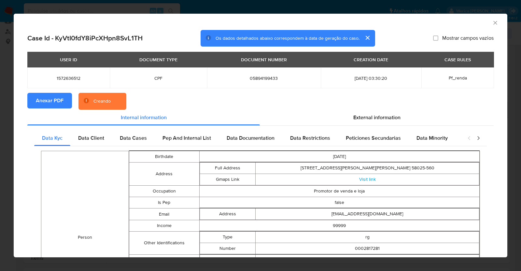
click at [494, 24] on icon "Fechar a janela" at bounding box center [496, 23] width 4 height 4
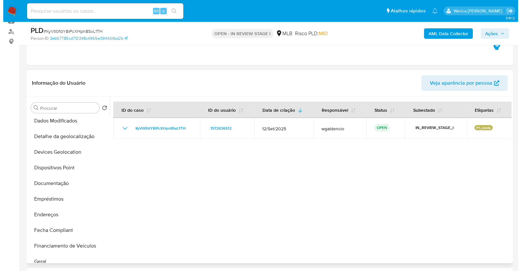
scroll to position [0, 0]
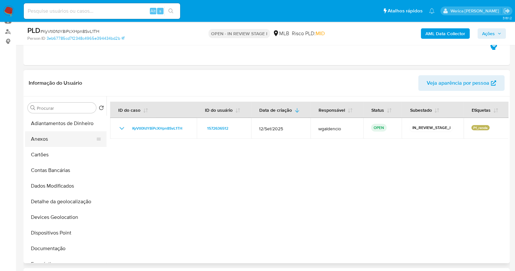
click at [51, 139] on button "Anexos" at bounding box center [63, 139] width 76 height 16
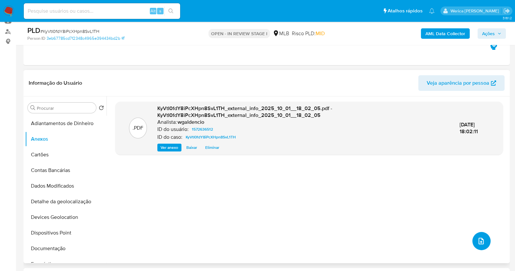
click at [486, 238] on button "upload-file" at bounding box center [482, 241] width 18 height 18
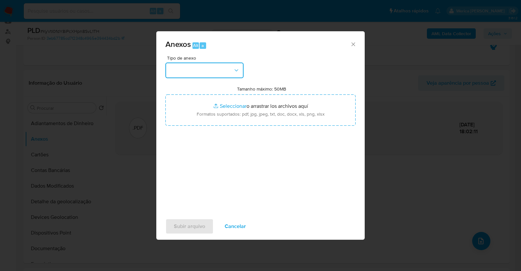
click at [223, 67] on button "button" at bounding box center [205, 71] width 78 height 16
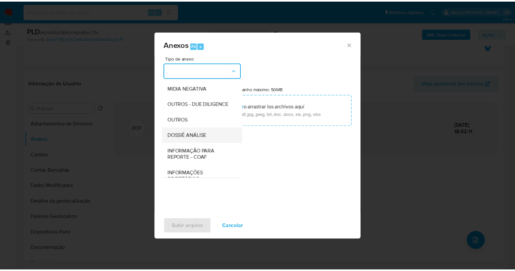
scroll to position [81, 0]
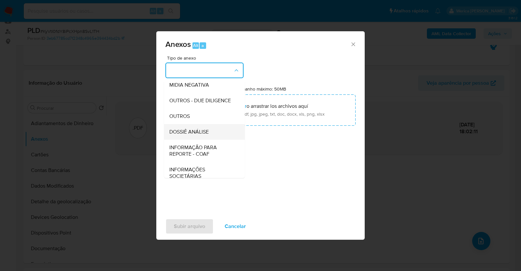
click at [200, 135] on span "DOSSIÊ ANÁLISE" at bounding box center [188, 132] width 39 height 7
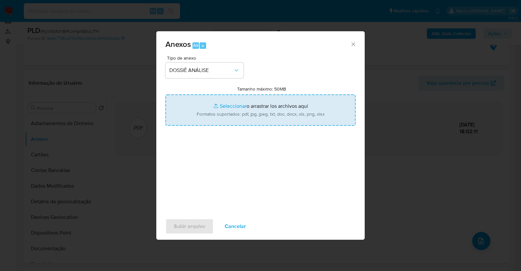
click at [257, 113] on input "Tamanho máximo: 50MB Seleccionar archivos" at bounding box center [261, 110] width 190 height 31
type input "C:\fakepath\SAR - XXXX - CPF 05894199433 - JOSE DE ANDRADE VIRGINIO FILHO.pdf"
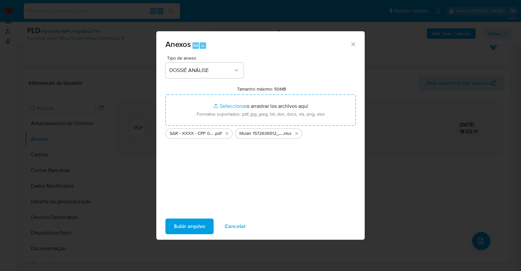
click at [196, 226] on span "Subir arquivo" at bounding box center [189, 226] width 31 height 14
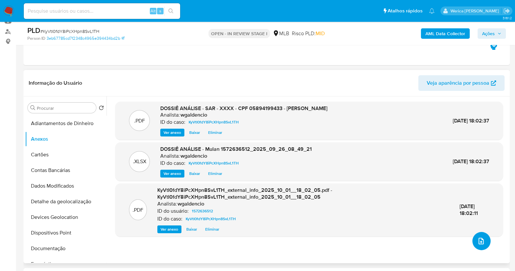
scroll to position [0, 0]
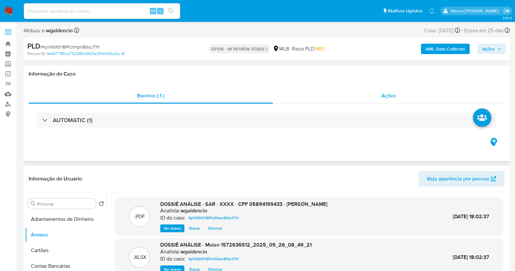
click at [407, 93] on div "Ações" at bounding box center [389, 96] width 232 height 16
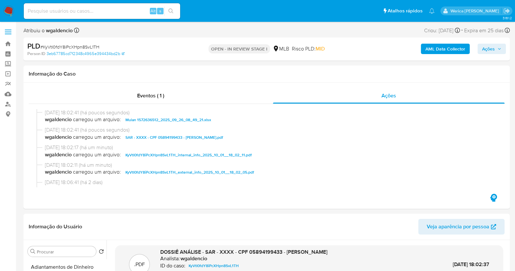
click at [489, 51] on span "Ações" at bounding box center [488, 49] width 13 height 10
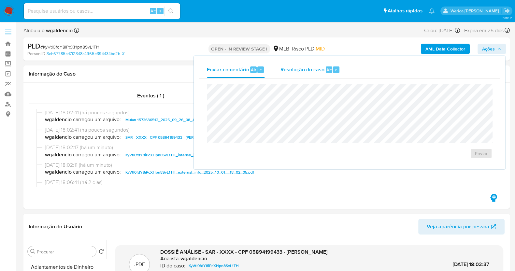
click at [324, 67] on div "Resolução do caso Alt r" at bounding box center [311, 69] width 60 height 17
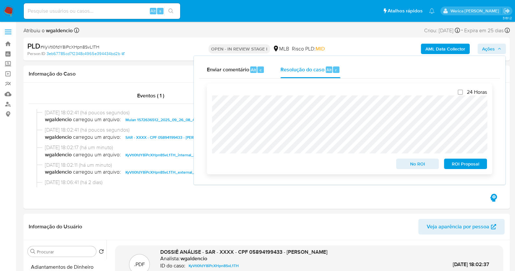
click at [458, 163] on span "ROI Proposal" at bounding box center [466, 163] width 34 height 9
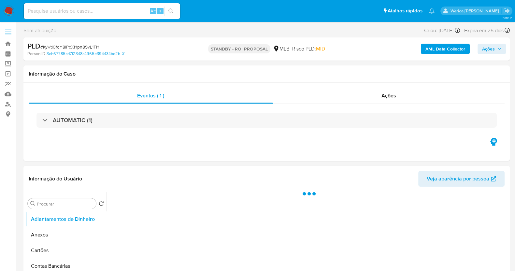
select select "10"
